Goal: Information Seeking & Learning: Find specific fact

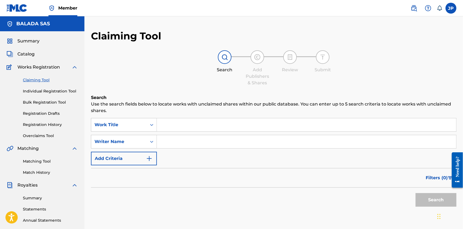
click at [183, 122] on input "Search Form" at bounding box center [306, 124] width 299 height 13
click at [172, 144] on input "Search Form" at bounding box center [306, 141] width 299 height 13
type input "[PERSON_NAME]"
click at [415, 193] on button "Search" at bounding box center [435, 200] width 41 height 14
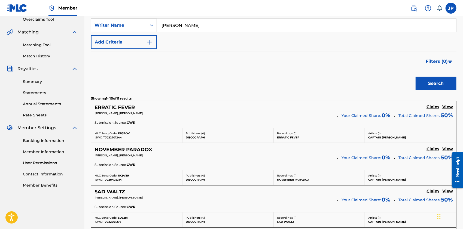
scroll to position [166, 0]
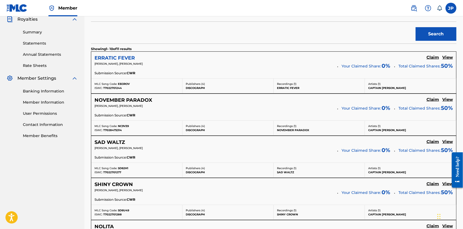
click at [120, 60] on h5 "ERRATIC FEVER" at bounding box center [114, 58] width 40 height 6
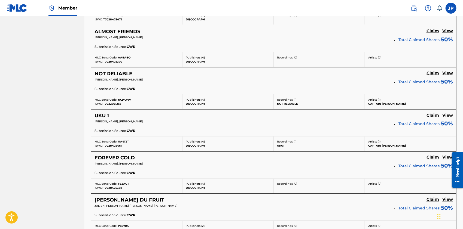
scroll to position [491, 0]
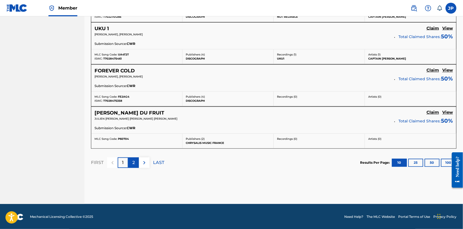
click at [134, 162] on p "2" at bounding box center [133, 163] width 2 height 7
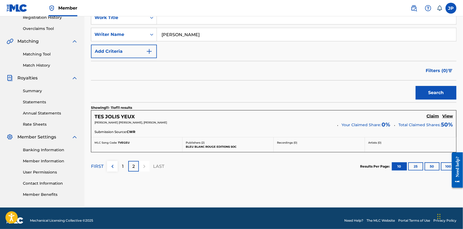
scroll to position [0, 0]
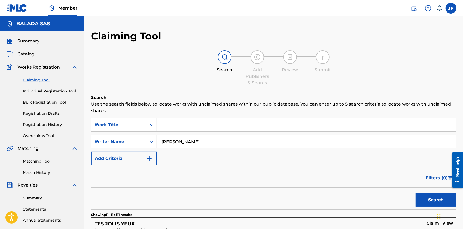
click at [189, 143] on input "julien barthelemy" at bounding box center [306, 141] width 299 height 13
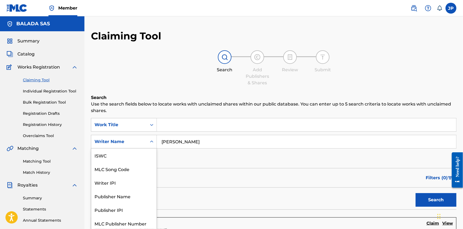
scroll to position [1, 0]
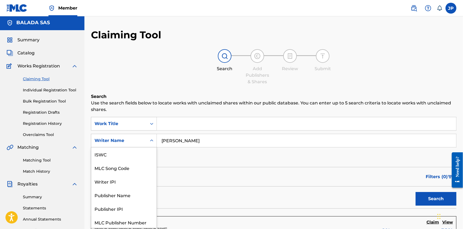
click at [151, 143] on div "Search Form" at bounding box center [152, 141] width 10 height 10
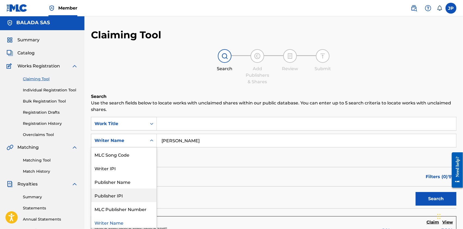
scroll to position [15, 0]
click at [131, 180] on div "Publisher Name" at bounding box center [123, 181] width 65 height 14
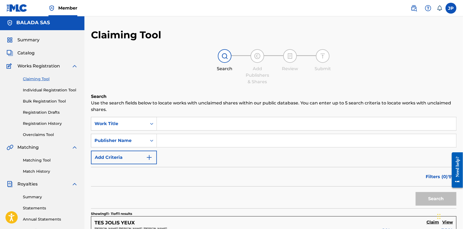
click at [212, 141] on input "Search Form" at bounding box center [306, 140] width 299 height 13
type input "sacem"
click at [415, 192] on button "Search" at bounding box center [435, 199] width 41 height 14
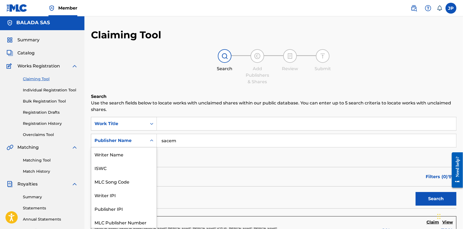
click at [149, 140] on icon "Search Form" at bounding box center [151, 140] width 5 height 5
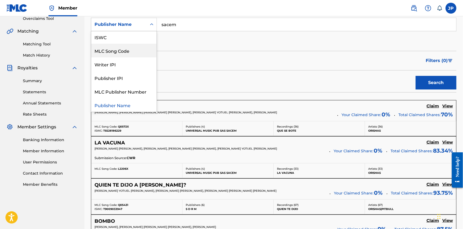
scroll to position [118, 0]
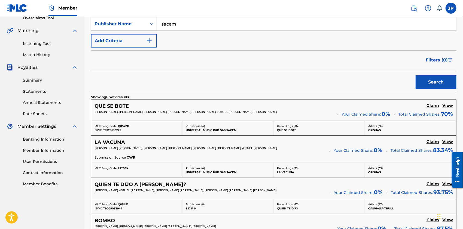
click at [289, 55] on div "Filters ( 0 )" at bounding box center [273, 60] width 365 height 20
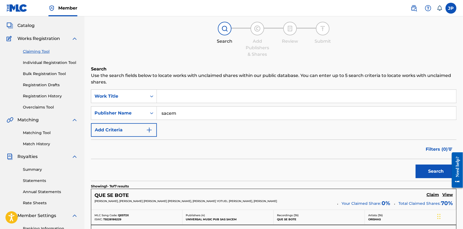
scroll to position [0, 0]
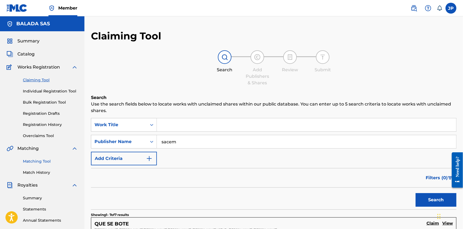
click at [37, 160] on link "Matching Tool" at bounding box center [50, 162] width 55 height 6
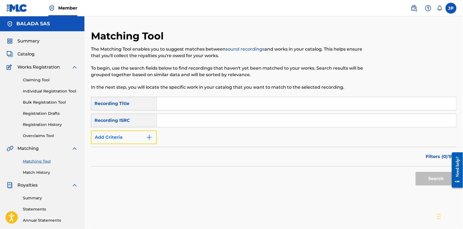
click at [149, 137] on img "Search Form" at bounding box center [149, 137] width 7 height 7
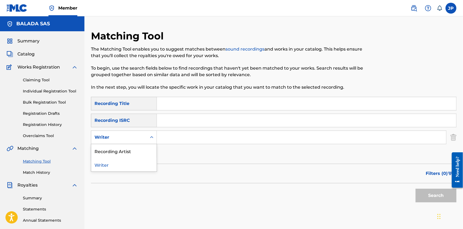
click at [150, 138] on icon "Search Form" at bounding box center [151, 137] width 5 height 5
click at [181, 136] on input "Search Form" at bounding box center [301, 137] width 289 height 13
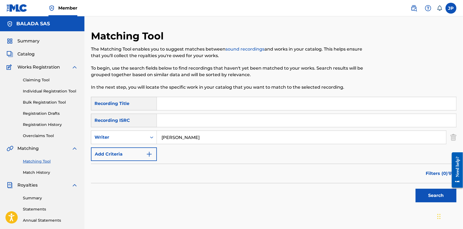
type input "julien barthelemy"
click at [415, 189] on button "Search" at bounding box center [435, 196] width 41 height 14
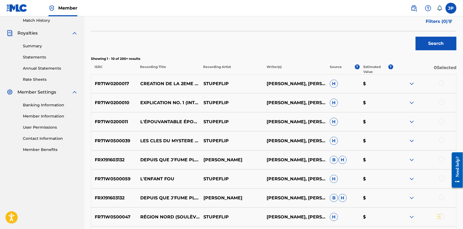
scroll to position [154, 0]
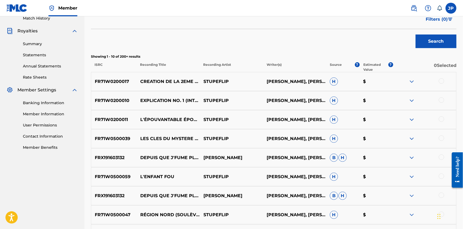
click at [408, 82] on img at bounding box center [411, 81] width 7 height 7
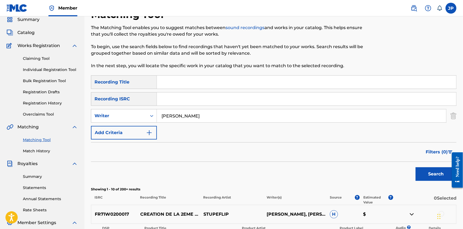
scroll to position [0, 0]
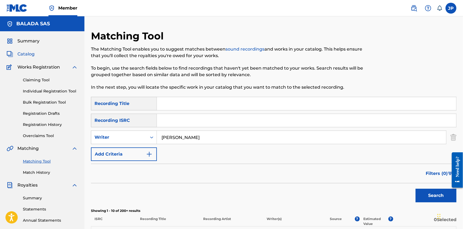
click at [24, 52] on span "Catalog" at bounding box center [25, 54] width 17 height 7
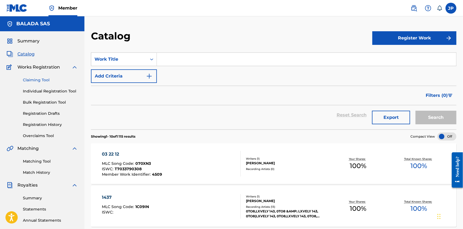
click at [35, 80] on link "Claiming Tool" at bounding box center [50, 80] width 55 height 6
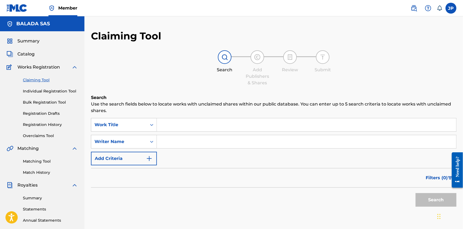
click at [179, 124] on input "Search Form" at bounding box center [306, 124] width 299 height 13
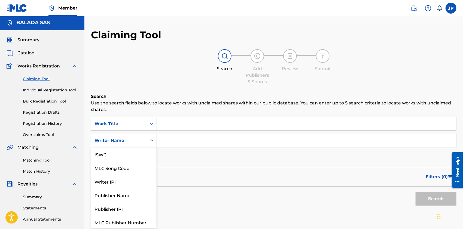
scroll to position [13, 0]
click at [150, 143] on div "Search Form" at bounding box center [152, 141] width 10 height 10
click at [127, 185] on div "Publisher Name" at bounding box center [123, 182] width 65 height 14
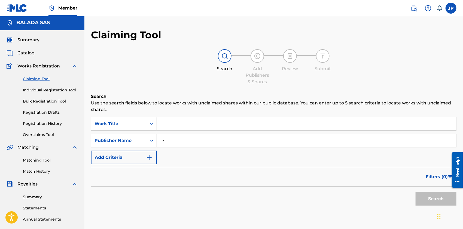
click at [178, 140] on input "e" at bounding box center [306, 140] width 299 height 13
type input "etic system"
click at [415, 192] on button "Search" at bounding box center [435, 199] width 41 height 14
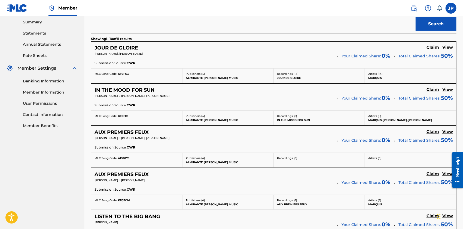
scroll to position [176, 0]
click at [115, 46] on h5 "JOUR DE GLOIRE" at bounding box center [116, 48] width 44 height 6
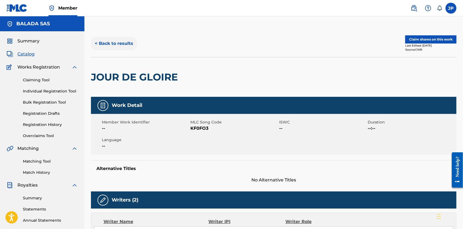
click at [111, 45] on button "< Back to results" at bounding box center [114, 44] width 46 height 14
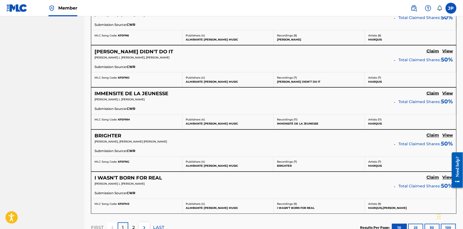
scroll to position [491, 0]
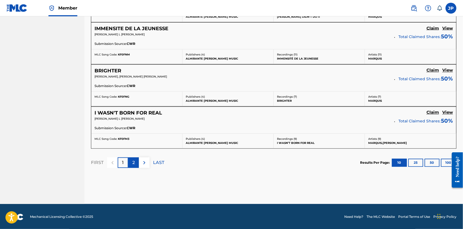
click at [131, 162] on div "2" at bounding box center [133, 163] width 11 height 11
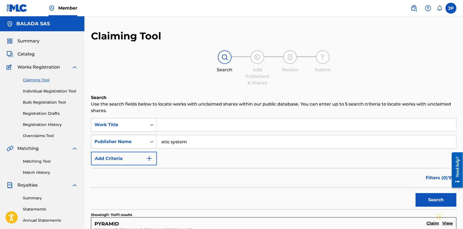
scroll to position [1, 0]
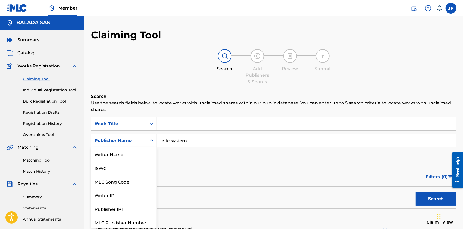
click at [152, 143] on div "Search Form" at bounding box center [152, 141] width 10 height 10
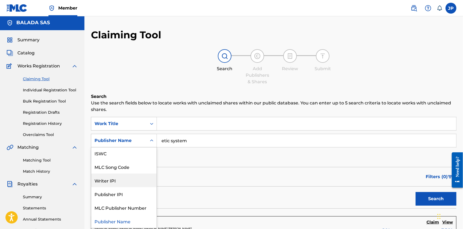
scroll to position [27, 0]
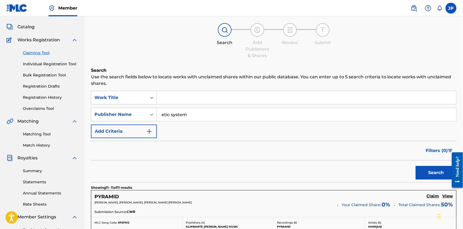
click at [185, 112] on input "etic system" at bounding box center [306, 114] width 299 height 13
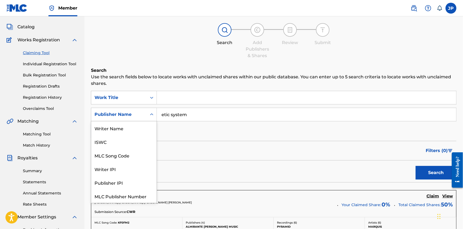
click at [149, 117] on icon "Search Form" at bounding box center [151, 114] width 5 height 5
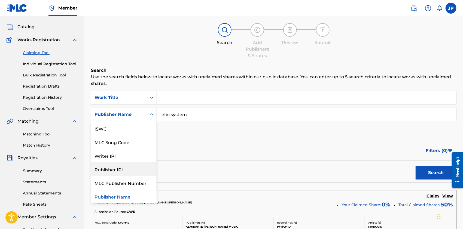
scroll to position [0, 0]
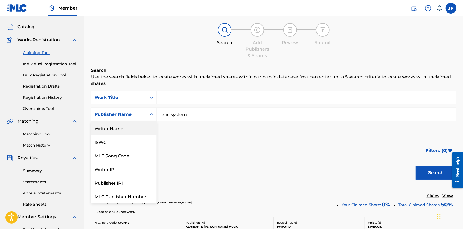
click at [121, 129] on div "Writer Name" at bounding box center [123, 128] width 65 height 14
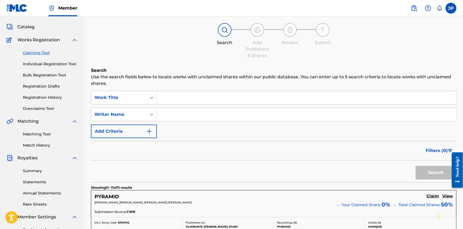
click at [191, 114] on input "Search Form" at bounding box center [306, 114] width 299 height 13
click at [225, 23] on div at bounding box center [225, 30] width 14 height 14
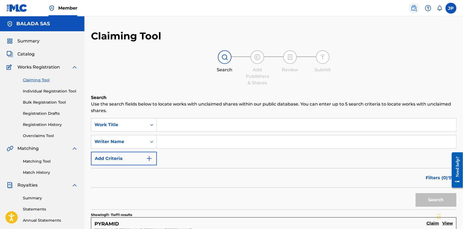
click at [409, 7] on link at bounding box center [413, 8] width 11 height 11
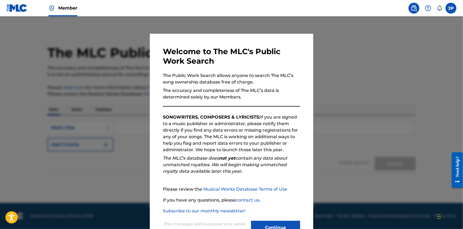
scroll to position [20, 0]
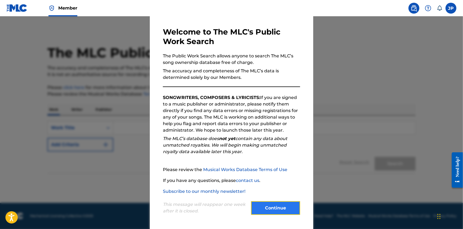
click at [264, 207] on button "Continue" at bounding box center [275, 208] width 49 height 14
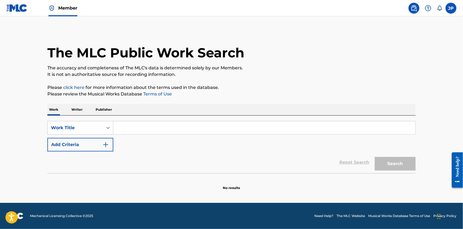
click at [138, 125] on input "Search Form" at bounding box center [264, 127] width 302 height 13
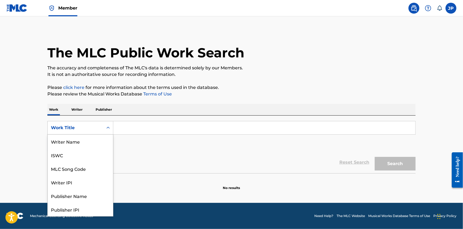
scroll to position [27, 0]
click at [105, 128] on div "Search Form" at bounding box center [108, 128] width 10 height 10
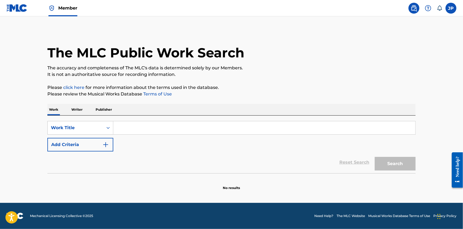
click at [79, 108] on p "Writer" at bounding box center [77, 109] width 14 height 11
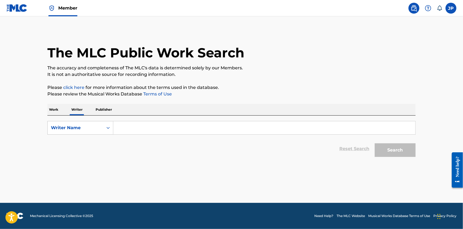
click at [140, 130] on input "Search Form" at bounding box center [264, 127] width 302 height 13
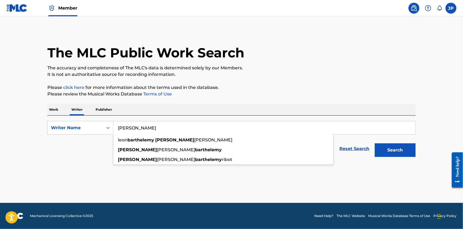
type input "julien barthelemy"
click at [375, 143] on button "Search" at bounding box center [395, 150] width 41 height 14
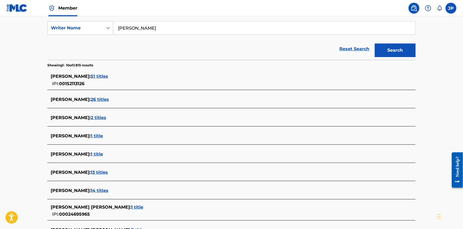
scroll to position [100, 0]
click at [108, 75] on span "51 titles" at bounding box center [99, 76] width 17 height 5
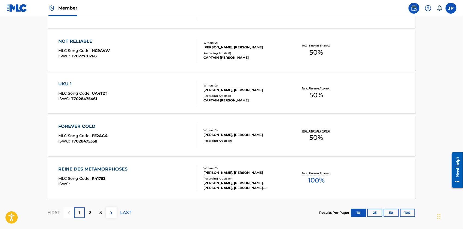
scroll to position [411, 0]
click at [91, 212] on p "2" at bounding box center [90, 213] width 2 height 7
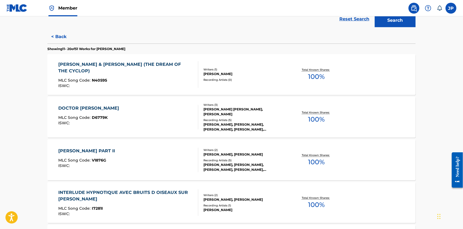
scroll to position [0, 0]
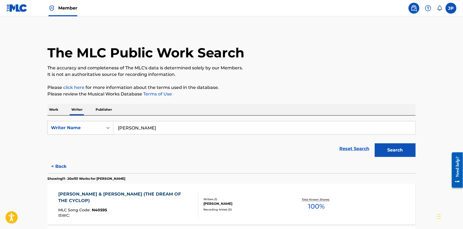
click at [147, 132] on input "julien barthelemy" at bounding box center [264, 127] width 302 height 13
click at [400, 149] on button "Search" at bounding box center [395, 150] width 41 height 14
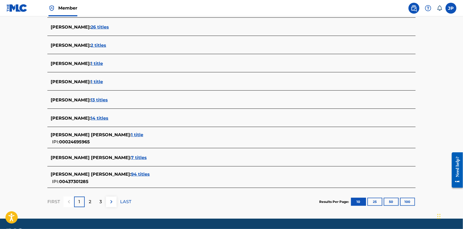
scroll to position [176, 0]
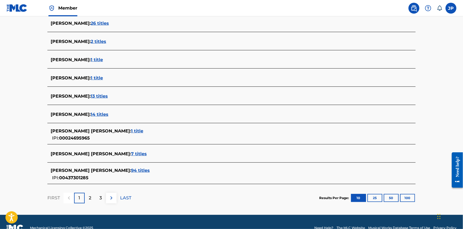
click at [146, 170] on span "94 titles" at bounding box center [140, 170] width 19 height 5
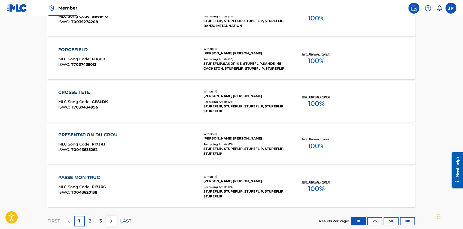
scroll to position [437, 0]
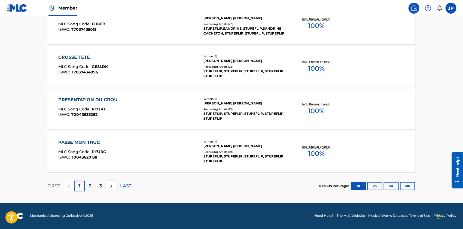
click at [87, 101] on div "PRESENTATION DU CROU" at bounding box center [90, 100] width 62 height 7
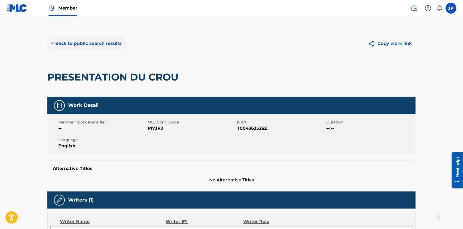
click at [65, 44] on button "< Back to public search results" at bounding box center [86, 44] width 78 height 14
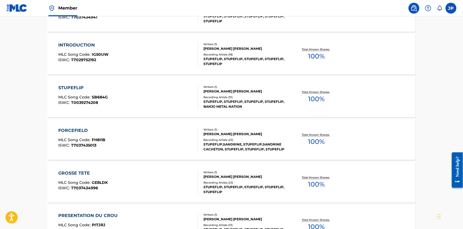
scroll to position [437, 0]
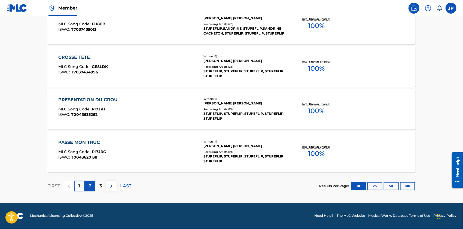
click at [87, 189] on div "2" at bounding box center [90, 186] width 11 height 11
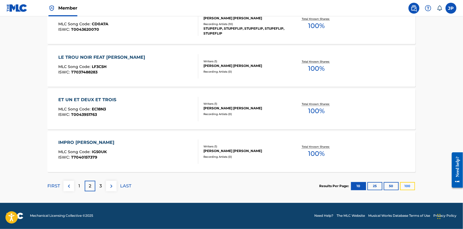
click at [409, 188] on button "100" at bounding box center [407, 186] width 15 height 8
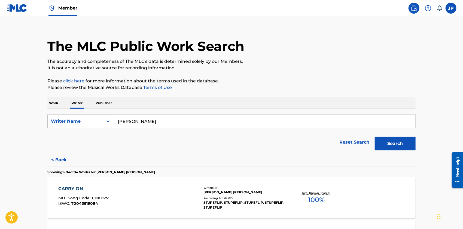
scroll to position [0, 0]
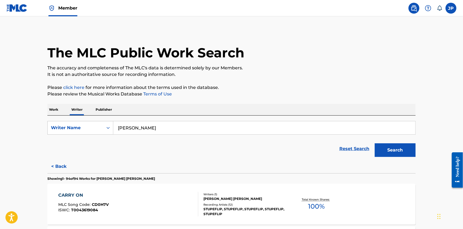
click at [175, 130] on input "julien barthelemy" at bounding box center [264, 127] width 302 height 13
paste input "Mohamed Sylla"
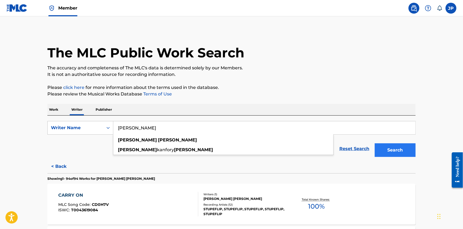
type input "Mohamed Sylla"
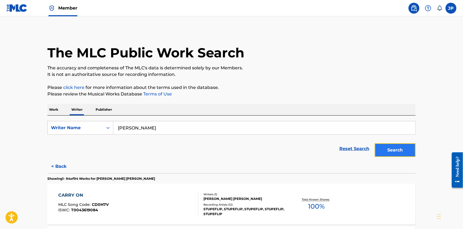
click at [392, 152] on button "Search" at bounding box center [395, 150] width 41 height 14
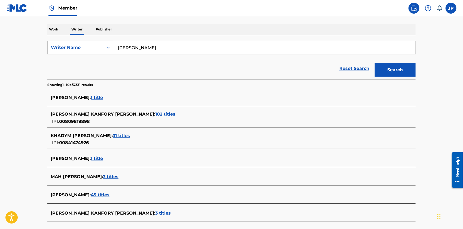
scroll to position [81, 0]
click at [55, 29] on p "Work" at bounding box center [53, 28] width 13 height 11
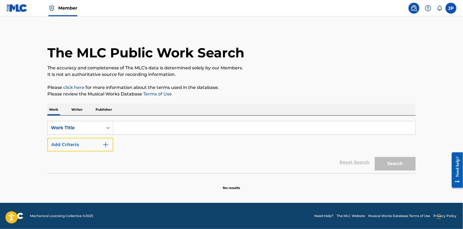
click at [96, 148] on button "Add Criteria" at bounding box center [80, 145] width 66 height 14
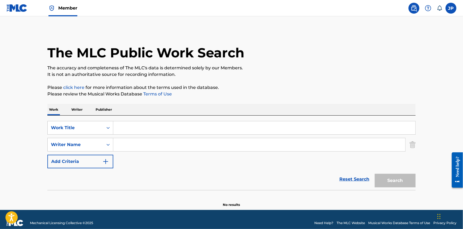
click at [130, 144] on input "Search Form" at bounding box center [259, 144] width 292 height 13
paste input "Mohamed Sylla"
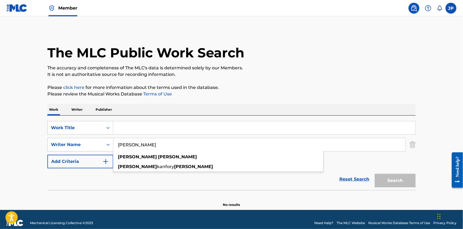
type input "Mohamed Sylla"
click at [131, 130] on input "a" at bounding box center [264, 127] width 302 height 13
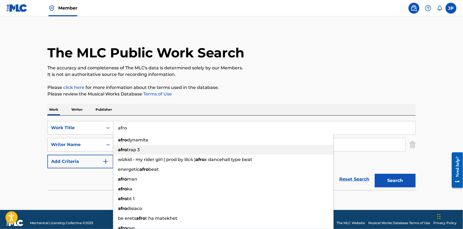
click at [177, 152] on div "afro trap 3" at bounding box center [223, 150] width 220 height 10
type input "afro trap 3"
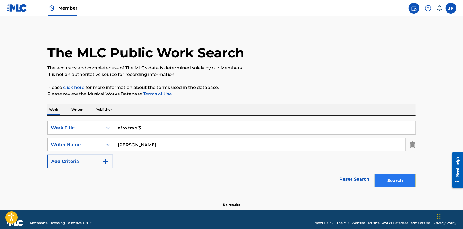
click at [397, 177] on button "Search" at bounding box center [395, 181] width 41 height 14
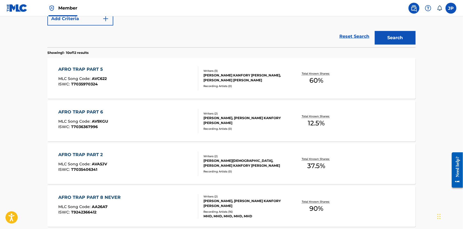
scroll to position [144, 0]
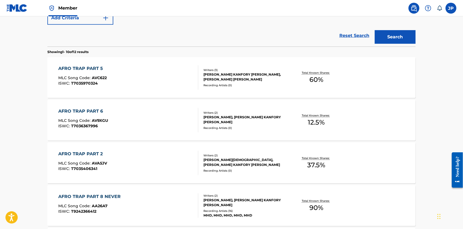
click at [87, 67] on div "AFRO TRAP PART 5" at bounding box center [83, 68] width 48 height 7
click at [77, 111] on div "AFRO TRAP PART 6" at bounding box center [84, 111] width 50 height 7
click at [76, 151] on div "AFRO TRAP PART 2" at bounding box center [83, 154] width 49 height 7
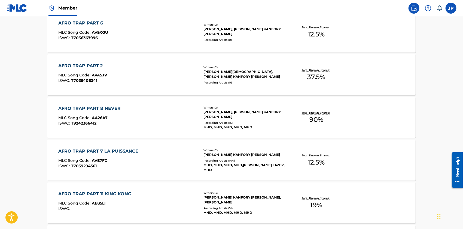
scroll to position [246, 0]
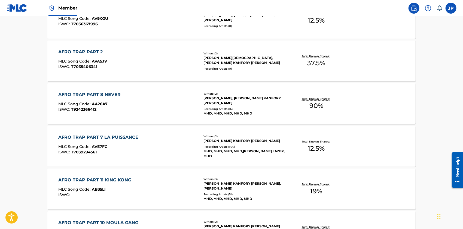
click at [98, 94] on div "AFRO TRAP PART 8 NEVER" at bounding box center [91, 94] width 65 height 7
click at [101, 137] on div "AFRO TRAP PART 7 LA PUISSANCE" at bounding box center [100, 137] width 83 height 7
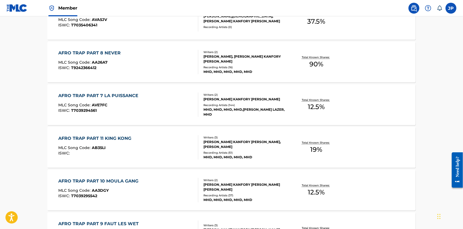
scroll to position [288, 0]
click at [115, 140] on div "AFRO TRAP PART 11 KING KONG" at bounding box center [97, 138] width 76 height 7
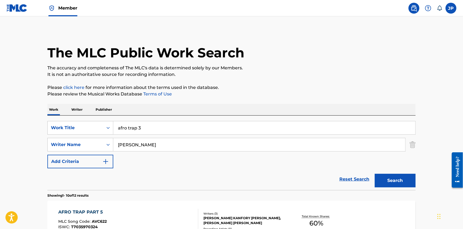
click at [56, 5] on link "Member" at bounding box center [62, 8] width 29 height 16
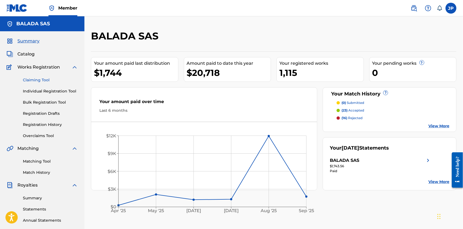
click at [37, 80] on link "Claiming Tool" at bounding box center [50, 80] width 55 height 6
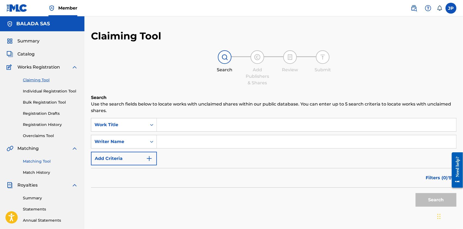
click at [36, 164] on link "Matching Tool" at bounding box center [50, 162] width 55 height 6
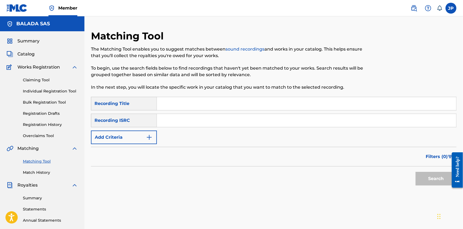
click at [192, 106] on input "Search Form" at bounding box center [306, 103] width 299 height 13
type input "afro trap"
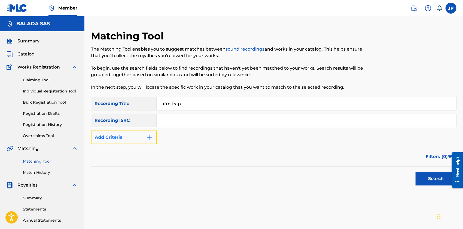
click at [147, 138] on img "Search Form" at bounding box center [149, 137] width 7 height 7
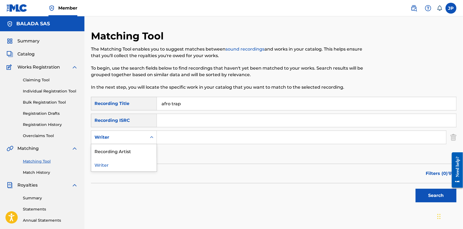
click at [150, 137] on icon "Search Form" at bounding box center [151, 137] width 5 height 5
click at [129, 151] on div "Recording Artist" at bounding box center [123, 151] width 65 height 14
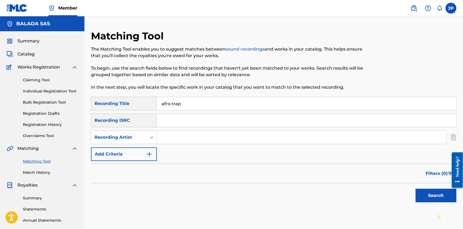
click at [174, 135] on input "Search Form" at bounding box center [301, 137] width 289 height 13
type input "mhd"
click at [415, 189] on button "Search" at bounding box center [435, 196] width 41 height 14
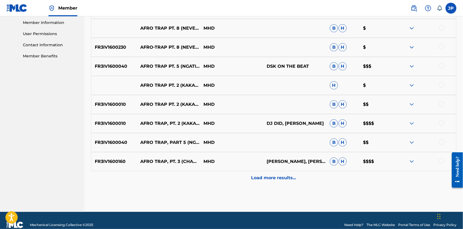
scroll to position [255, 0]
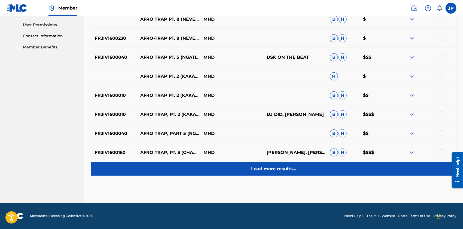
click at [271, 173] on div "Load more results..." at bounding box center [273, 169] width 365 height 14
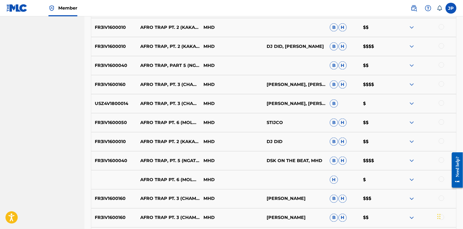
scroll to position [435, 0]
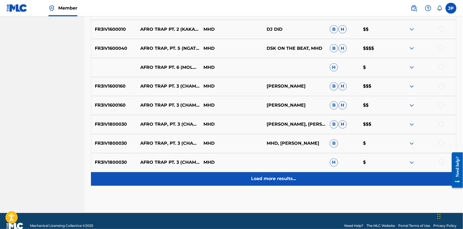
click at [269, 179] on p "Load more results..." at bounding box center [273, 179] width 45 height 7
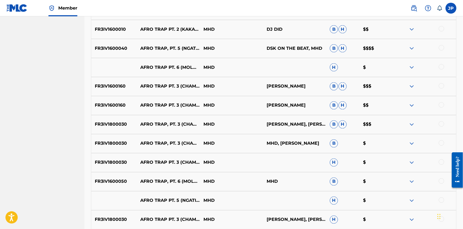
scroll to position [636, 0]
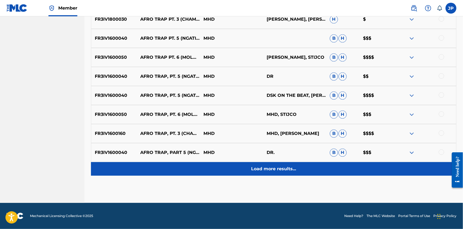
click at [269, 172] on p "Load more results..." at bounding box center [273, 169] width 45 height 7
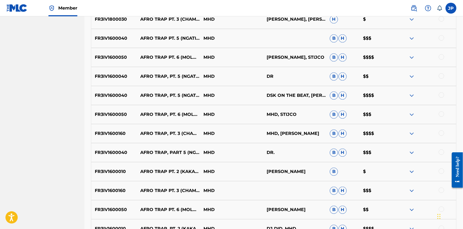
scroll to position [827, 0]
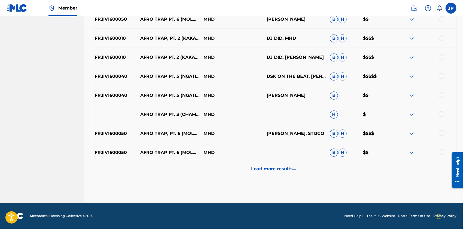
click at [105, 74] on p "FR3IV1600040" at bounding box center [113, 76] width 45 height 7
click at [115, 78] on p "FR3IV1600040" at bounding box center [113, 76] width 45 height 7
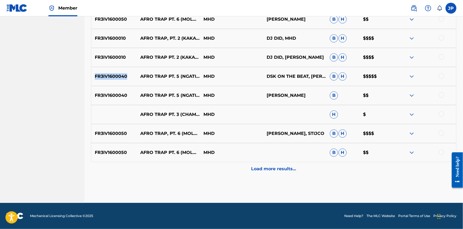
click at [115, 78] on p "FR3IV1600040" at bounding box center [113, 76] width 45 height 7
click at [115, 57] on p "FR3IV1600010" at bounding box center [113, 57] width 45 height 7
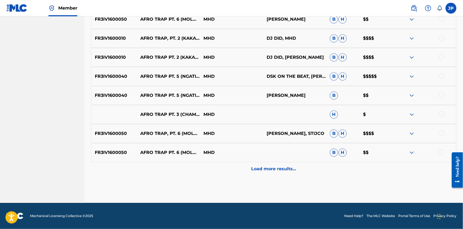
click at [111, 36] on p "FR3IV1600010" at bounding box center [113, 38] width 45 height 7
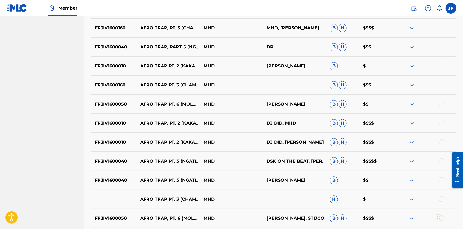
click at [111, 44] on p "FR3IV1600040" at bounding box center [113, 47] width 45 height 7
click at [110, 64] on p "FR3IV1600010" at bounding box center [113, 66] width 45 height 7
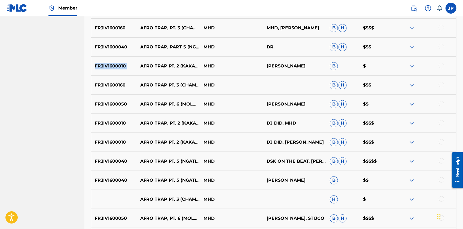
click at [110, 64] on p "FR3IV1600010" at bounding box center [113, 66] width 45 height 7
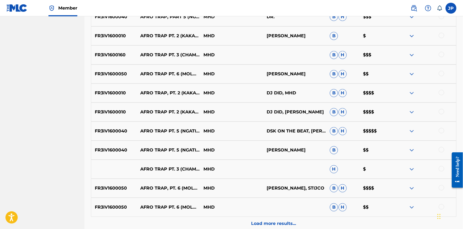
scroll to position [827, 0]
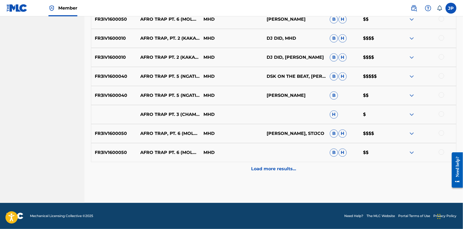
click at [369, 134] on p "$$$$" at bounding box center [375, 133] width 33 height 7
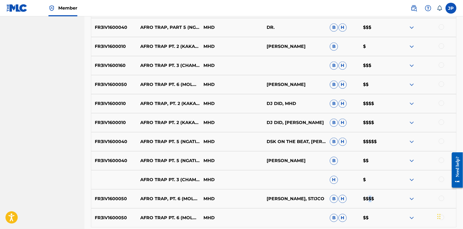
scroll to position [758, 0]
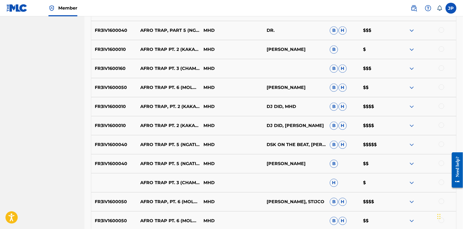
click at [368, 146] on p "$$$$$" at bounding box center [375, 145] width 33 height 7
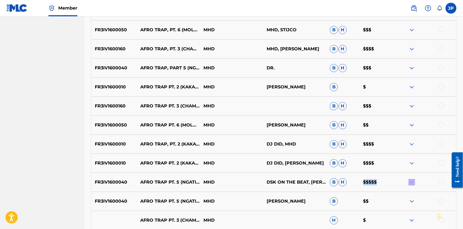
scroll to position [827, 0]
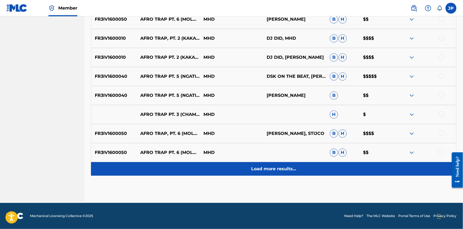
click at [265, 170] on p "Load more results..." at bounding box center [273, 169] width 45 height 7
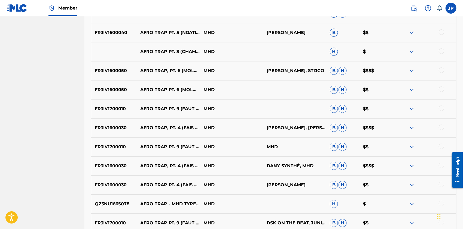
scroll to position [1017, 0]
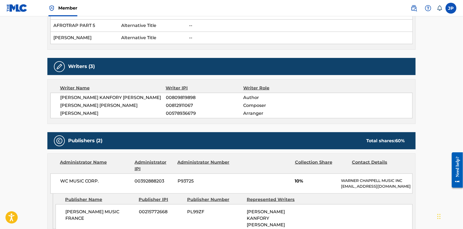
scroll to position [351, 0]
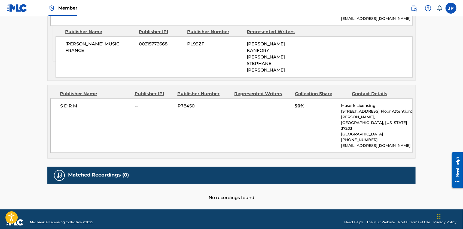
click at [68, 106] on span "S D R M" at bounding box center [95, 106] width 71 height 7
drag, startPoint x: 68, startPoint y: 106, endPoint x: 210, endPoint y: 114, distance: 142.6
click at [210, 114] on div "S D R M -- P78450 50% Muserk Licensing 818 18th Ave S, Unit 10th Floor Attentio…" at bounding box center [231, 126] width 362 height 54
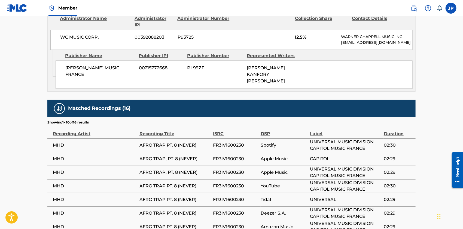
scroll to position [629, 0]
